Goal: Book appointment/travel/reservation

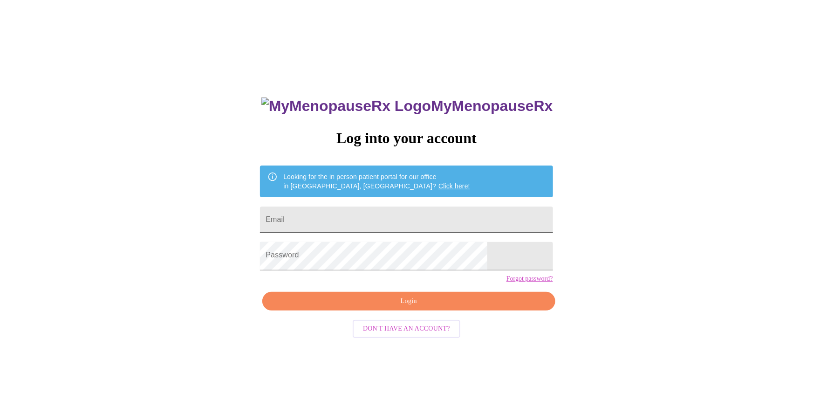
click at [345, 216] on input "Email" at bounding box center [406, 219] width 293 height 26
type input "[EMAIL_ADDRESS][DOMAIN_NAME]"
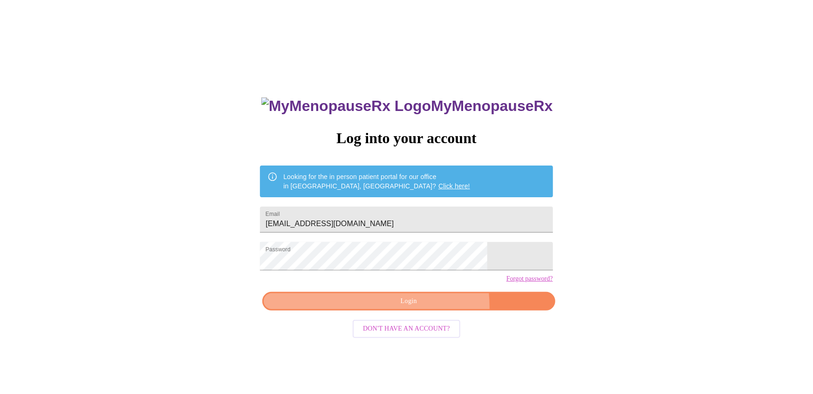
click at [375, 307] on span "Login" at bounding box center [408, 301] width 271 height 12
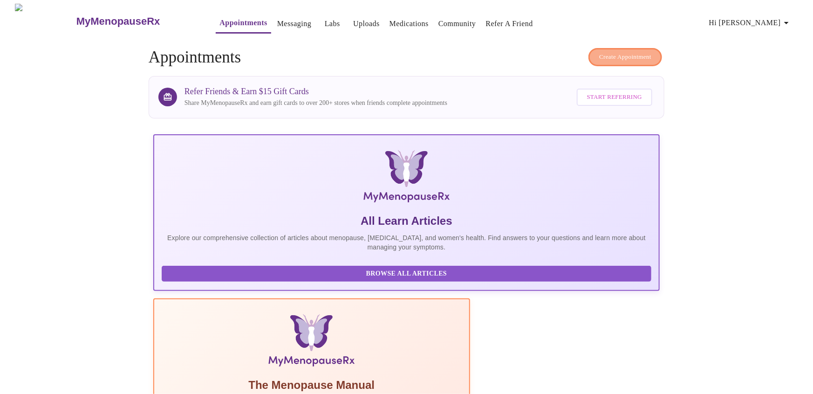
click at [644, 61] on button "Create Appointment" at bounding box center [625, 57] width 74 height 18
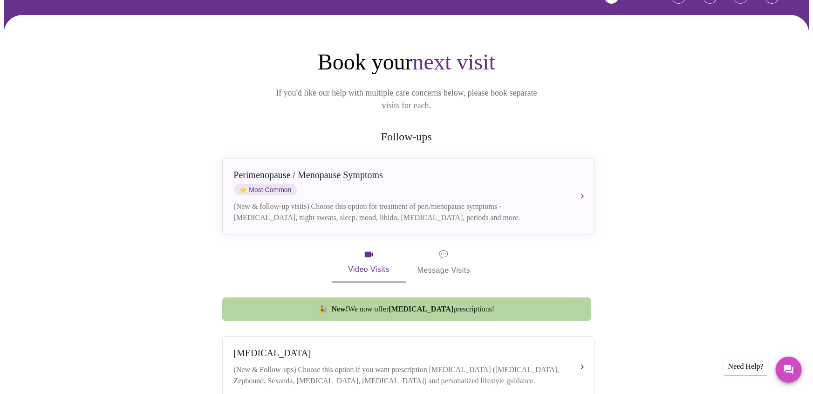
scroll to position [71, 0]
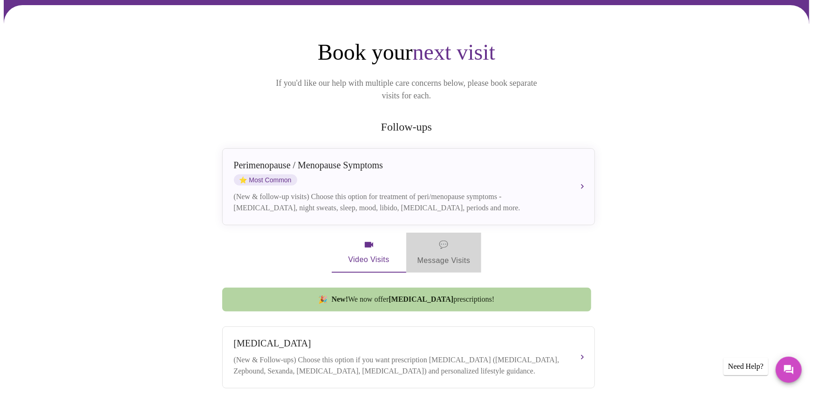
click at [446, 238] on span "💬" at bounding box center [443, 244] width 9 height 13
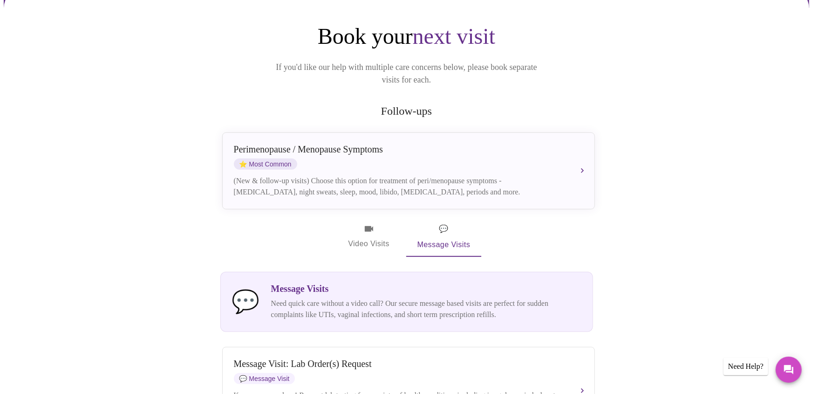
scroll to position [71, 0]
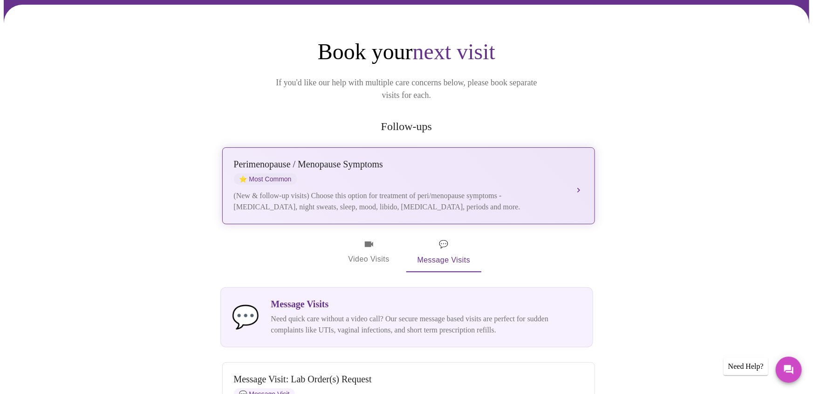
click at [570, 174] on div "[MEDICAL_DATA] / Menopause Symptoms ⭐ Most Common (New & follow-up visits) Choo…" at bounding box center [408, 186] width 349 height 54
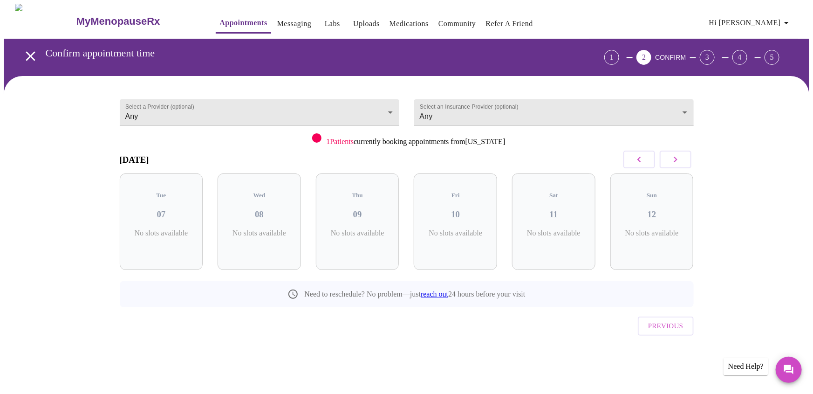
scroll to position [0, 0]
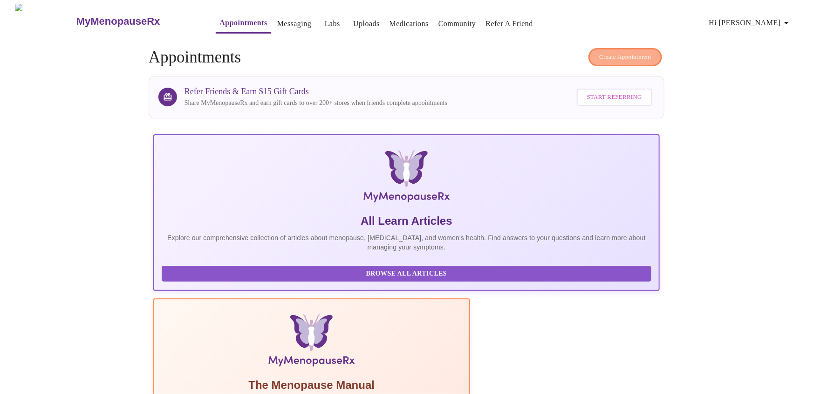
click at [636, 58] on span "Create Appointment" at bounding box center [625, 57] width 52 height 11
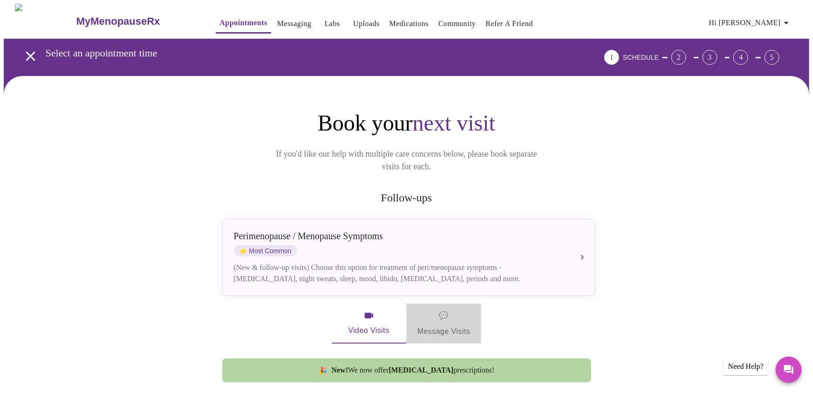
click at [441, 313] on span "💬 Message Visits" at bounding box center [443, 323] width 53 height 29
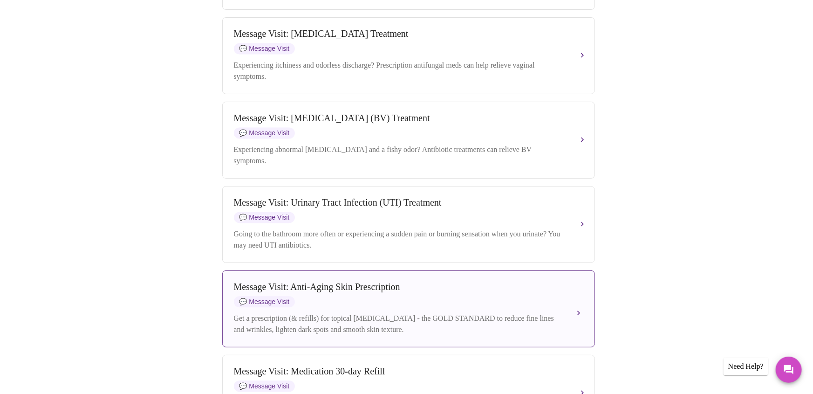
scroll to position [881, 0]
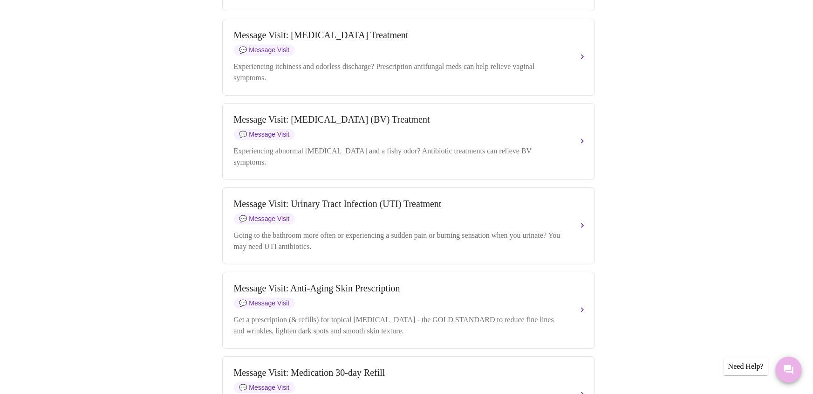
click at [791, 369] on icon "Messages" at bounding box center [788, 369] width 9 height 9
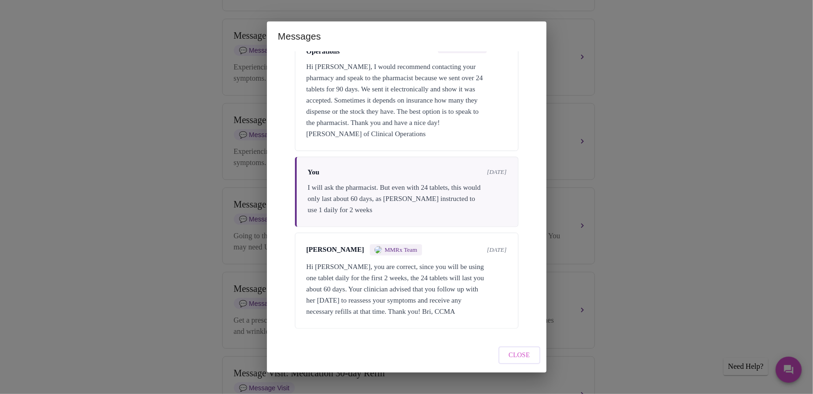
scroll to position [875, 0]
click at [528, 358] on span "Close" at bounding box center [519, 355] width 21 height 12
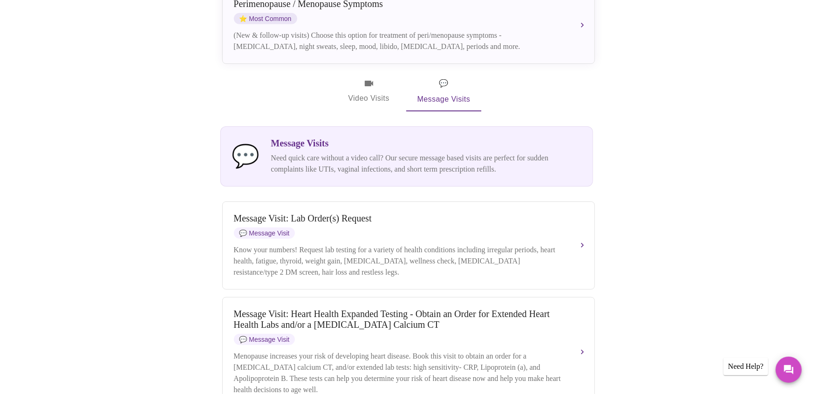
scroll to position [0, 0]
